Goal: Ask a question

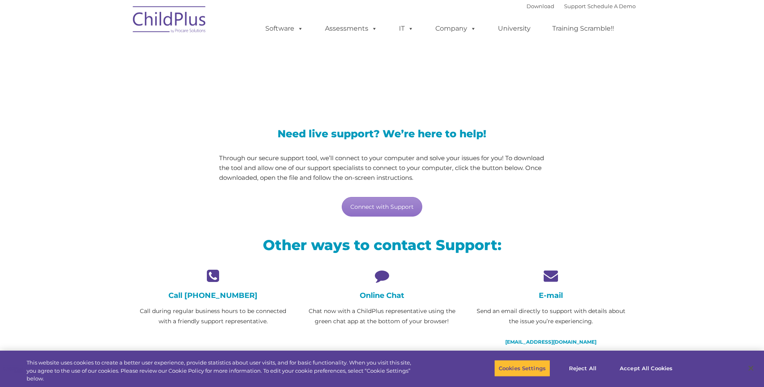
click at [388, 302] on div "Online Chat Chat now with a ChildPlus representative using the green chat app a…" at bounding box center [382, 298] width 157 height 58
click at [397, 295] on h4 "Online Chat" at bounding box center [382, 295] width 157 height 9
drag, startPoint x: 381, startPoint y: 278, endPoint x: 383, endPoint y: 302, distance: 23.8
click at [382, 278] on icon at bounding box center [382, 276] width 157 height 14
click at [382, 302] on div "Online Chat Chat now with a ChildPlus representative using the green chat app a…" at bounding box center [382, 298] width 157 height 58
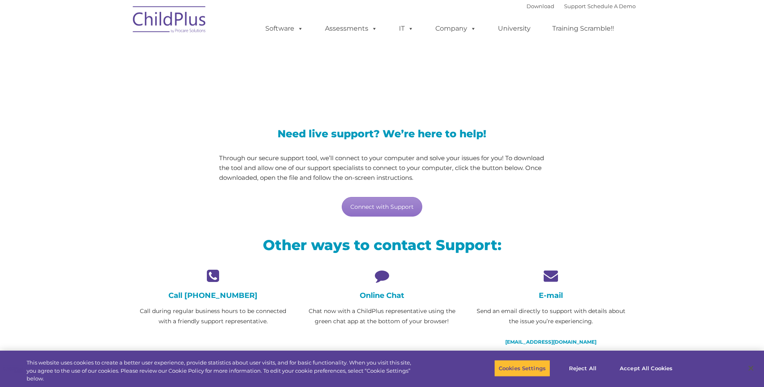
click at [378, 315] on p "Chat now with a ChildPlus representative using the green chat app at the bottom…" at bounding box center [382, 316] width 157 height 20
click at [660, 367] on button "Accept All Cookies" at bounding box center [646, 368] width 62 height 17
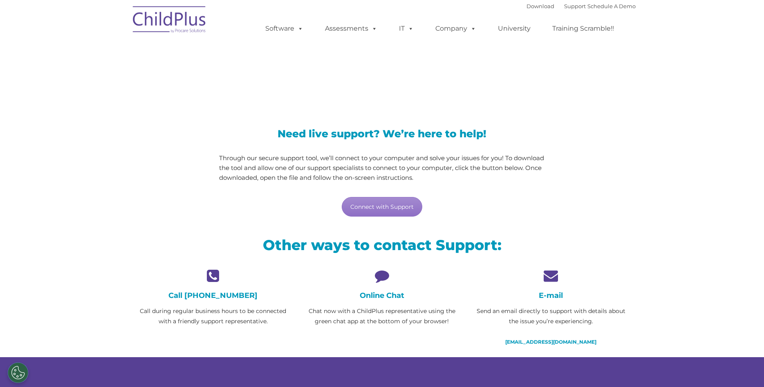
click at [383, 279] on icon at bounding box center [382, 276] width 157 height 14
click at [382, 323] on p "Chat now with a ChildPlus representative using the green chat app at the bottom…" at bounding box center [382, 316] width 157 height 20
click at [381, 202] on link "Connect with Support" at bounding box center [382, 207] width 81 height 20
click at [395, 296] on h4 "Online Chat" at bounding box center [382, 295] width 157 height 9
click at [374, 205] on link "Connect with Support" at bounding box center [382, 207] width 81 height 20
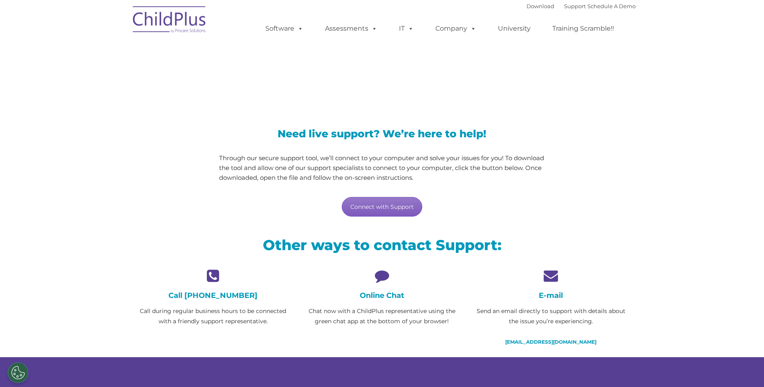
click at [386, 205] on link "Connect with Support" at bounding box center [382, 207] width 81 height 20
